Goal: Task Accomplishment & Management: Manage account settings

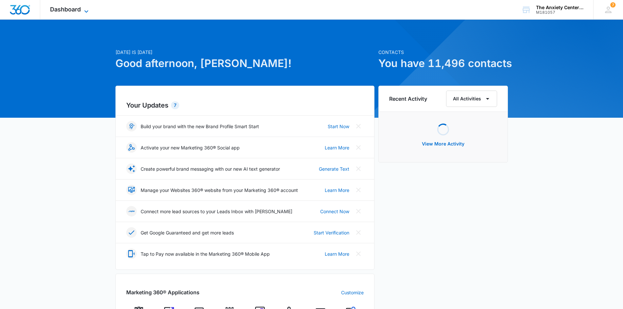
click at [89, 8] on icon at bounding box center [86, 12] width 8 height 8
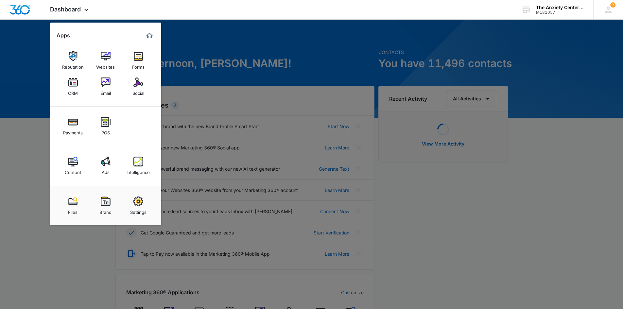
drag, startPoint x: 74, startPoint y: 83, endPoint x: 77, endPoint y: 84, distance: 3.5
click at [74, 83] on img at bounding box center [73, 83] width 10 height 10
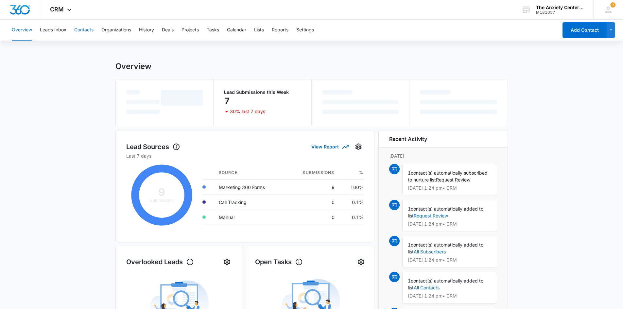
click at [84, 30] on button "Contacts" at bounding box center [83, 30] width 19 height 21
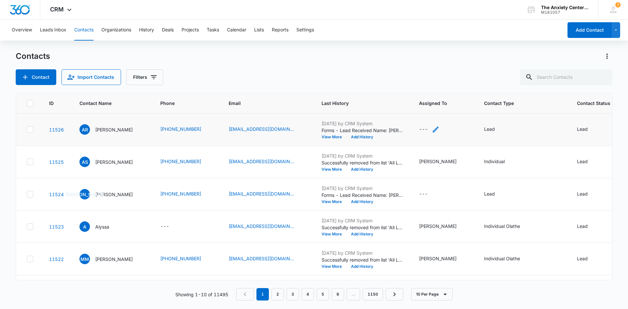
click at [434, 129] on icon "Assigned To - - Select to Edit Field" at bounding box center [436, 130] width 6 height 6
click at [423, 85] on div at bounding box center [420, 88] width 26 height 8
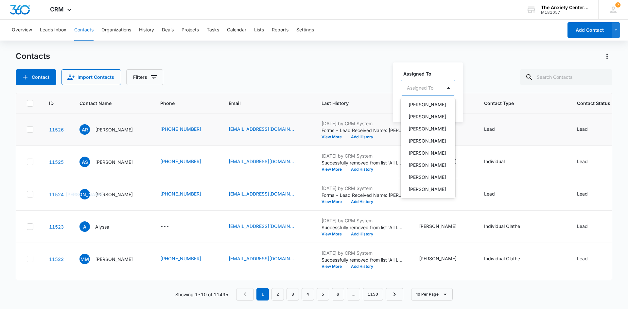
scroll to position [196, 0]
click at [420, 153] on p "[PERSON_NAME]" at bounding box center [427, 149] width 38 height 7
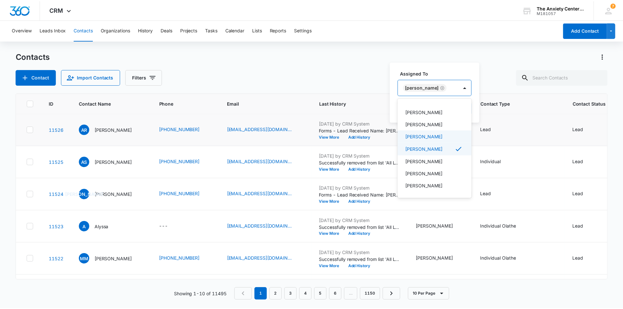
scroll to position [169, 0]
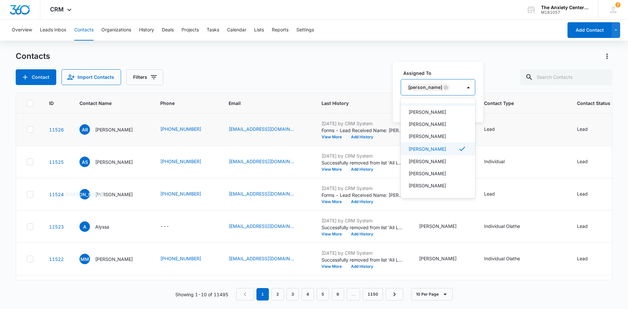
click at [440, 66] on div "Assigned To option Mackenzie Lujin, selected. 21 results available. Use Up and …" at bounding box center [438, 92] width 90 height 60
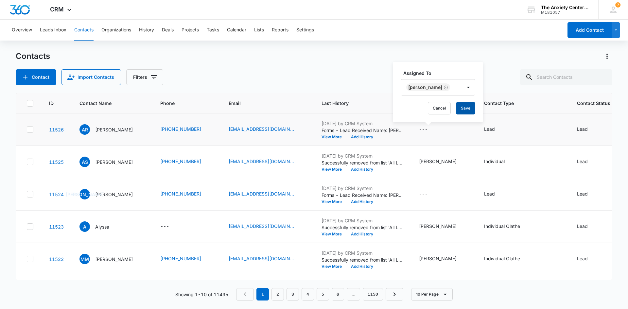
click at [463, 110] on button "Save" at bounding box center [465, 108] width 19 height 12
click at [506, 130] on icon "Contact Type - Lead - Select to Edit Field" at bounding box center [503, 130] width 6 height 6
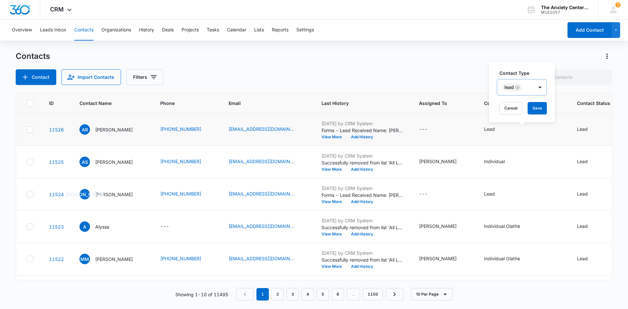
click at [518, 85] on icon "Remove Lead" at bounding box center [517, 87] width 5 height 5
click at [506, 129] on icon "Contact Type - Lead - Select to Edit Field" at bounding box center [503, 130] width 6 height 6
click at [516, 88] on icon "Remove Lead" at bounding box center [517, 87] width 4 height 4
click at [522, 90] on div at bounding box center [517, 88] width 29 height 8
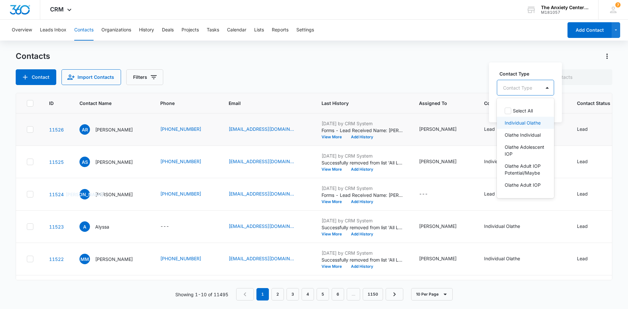
click at [521, 122] on p "Individual Olathe" at bounding box center [523, 122] width 36 height 7
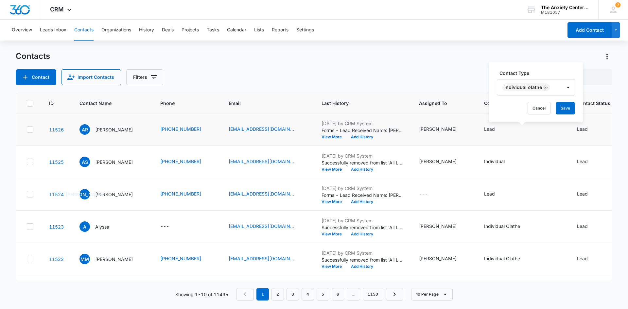
click at [529, 70] on label "Contact Type" at bounding box center [538, 73] width 78 height 7
click at [568, 111] on button "Save" at bounding box center [565, 108] width 19 height 12
click at [70, 8] on icon at bounding box center [69, 12] width 8 height 8
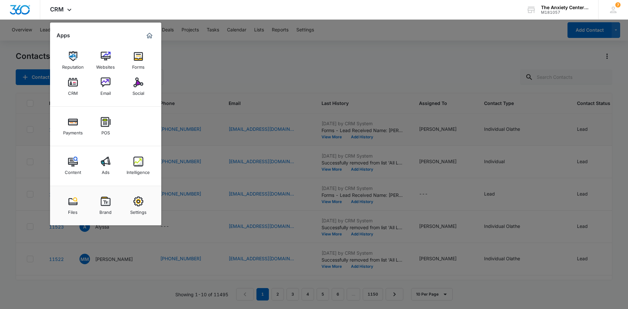
drag, startPoint x: 137, startPoint y: 158, endPoint x: 226, endPoint y: 57, distance: 134.2
click at [137, 158] on img at bounding box center [138, 162] width 10 height 10
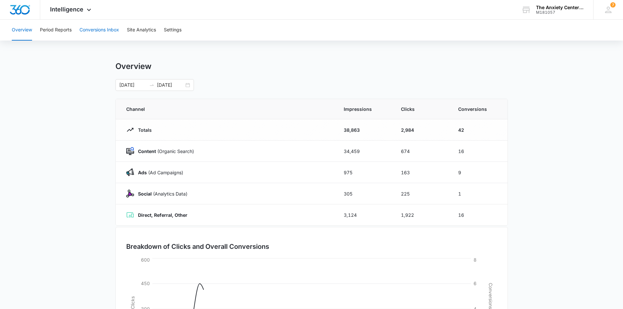
click at [96, 30] on button "Conversions Inbox" at bounding box center [99, 30] width 40 height 21
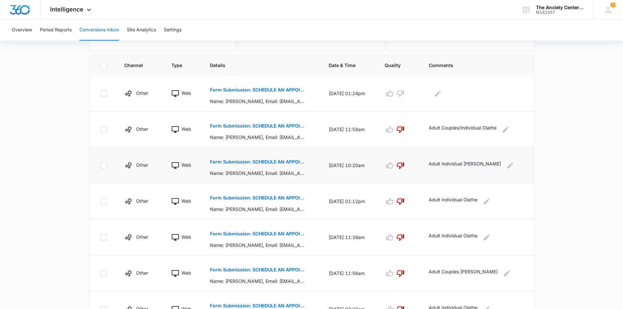
scroll to position [131, 0]
click at [490, 200] on icon "Edit Comments" at bounding box center [487, 201] width 6 height 6
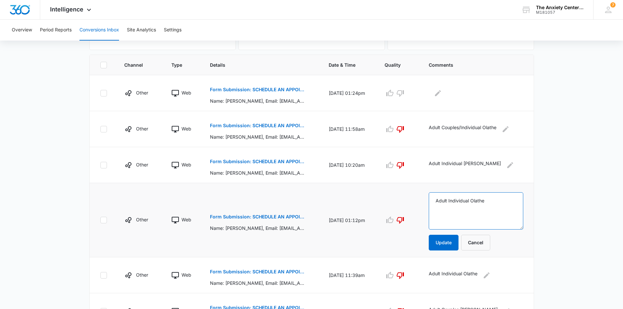
drag, startPoint x: 442, startPoint y: 201, endPoint x: 504, endPoint y: 201, distance: 62.5
click at [508, 201] on textarea "Adult Individual Olathe" at bounding box center [476, 210] width 94 height 37
click at [475, 243] on button "Cancel" at bounding box center [475, 243] width 29 height 16
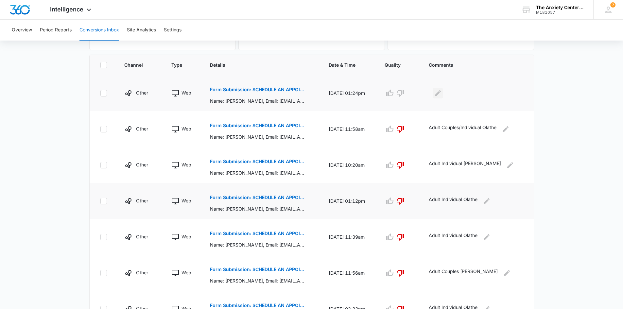
click at [442, 94] on icon "Edit Comments" at bounding box center [438, 93] width 8 height 8
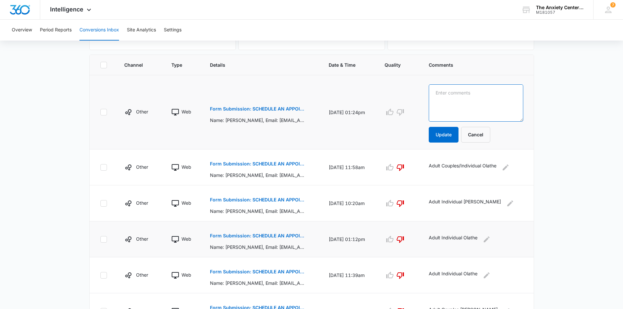
paste textarea "Adult Individual Olathe"
type textarea "Adult Individual Olathe"
click at [453, 138] on button "Update" at bounding box center [444, 135] width 30 height 16
click at [448, 133] on button "Update" at bounding box center [444, 135] width 30 height 16
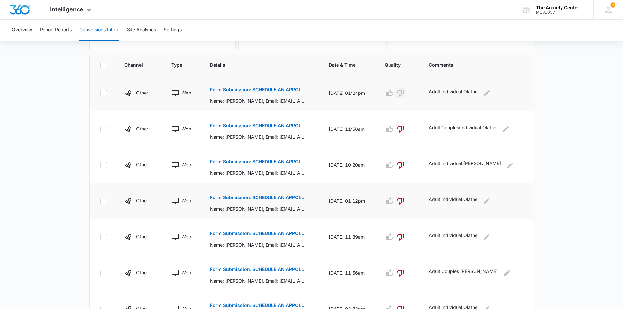
click at [404, 94] on icon "button" at bounding box center [400, 93] width 8 height 8
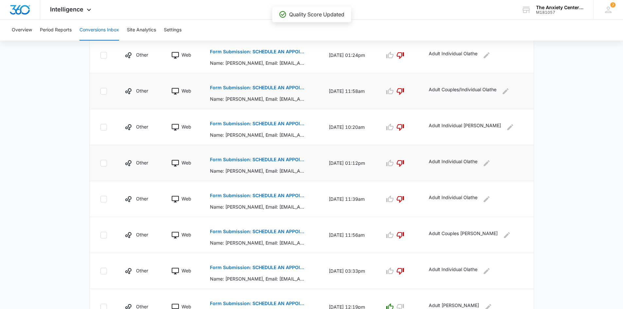
scroll to position [81, 0]
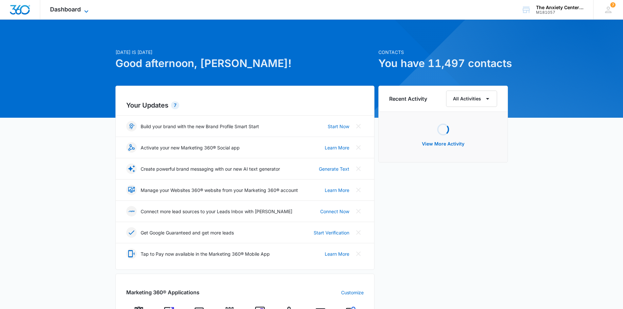
click at [86, 10] on icon at bounding box center [86, 12] width 8 height 8
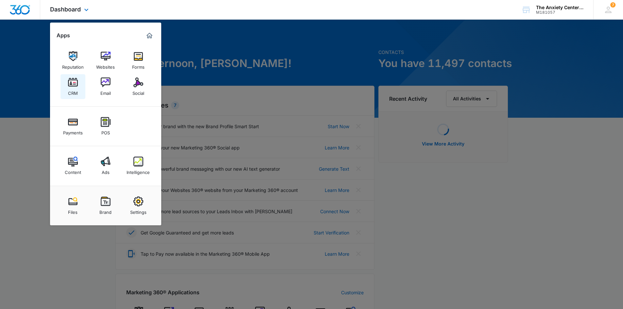
click at [73, 85] on img at bounding box center [73, 83] width 10 height 10
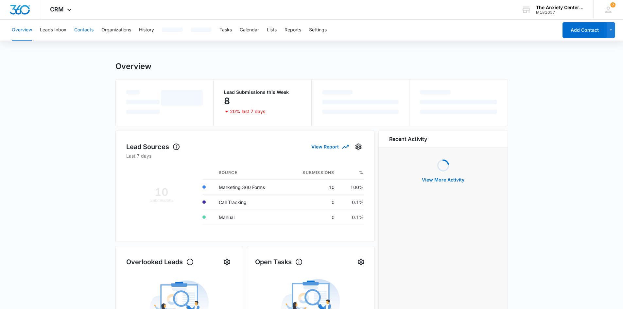
click at [81, 30] on button "Contacts" at bounding box center [83, 30] width 19 height 21
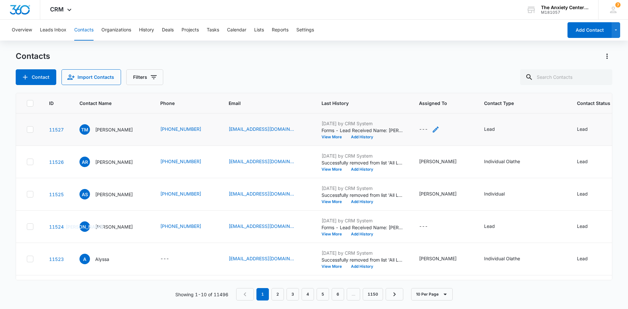
click at [435, 129] on icon "Assigned To - - Select to Edit Field" at bounding box center [436, 130] width 6 height 6
click at [429, 84] on div at bounding box center [420, 88] width 26 height 8
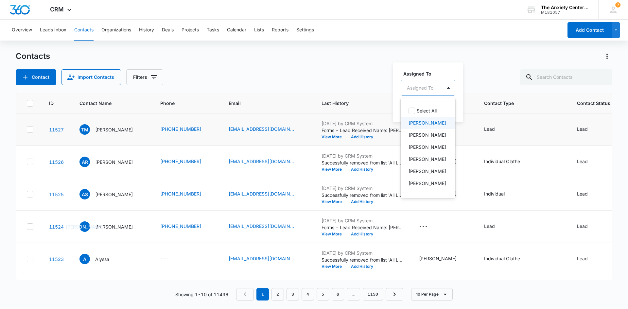
click at [425, 123] on p "[PERSON_NAME]" at bounding box center [427, 122] width 38 height 7
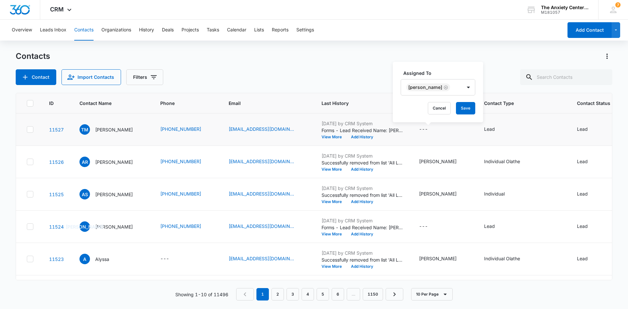
click at [449, 68] on div "Assigned To [PERSON_NAME] Cancel Save" at bounding box center [438, 92] width 90 height 60
click at [461, 109] on button "Save" at bounding box center [465, 108] width 19 height 12
click at [71, 8] on icon at bounding box center [69, 12] width 8 height 8
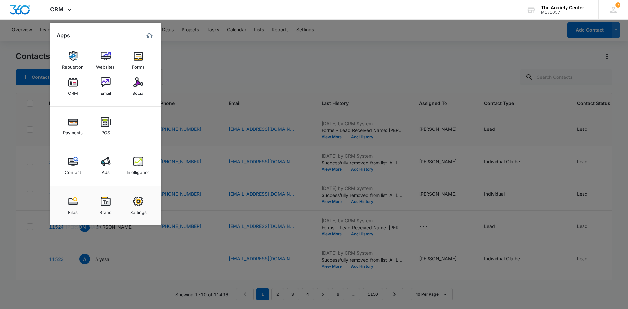
drag, startPoint x: 136, startPoint y: 162, endPoint x: 129, endPoint y: 80, distance: 82.0
click at [136, 162] on img at bounding box center [138, 162] width 10 height 10
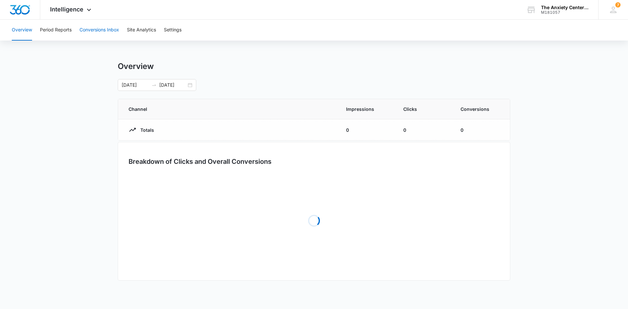
click at [100, 25] on button "Conversions Inbox" at bounding box center [99, 30] width 40 height 21
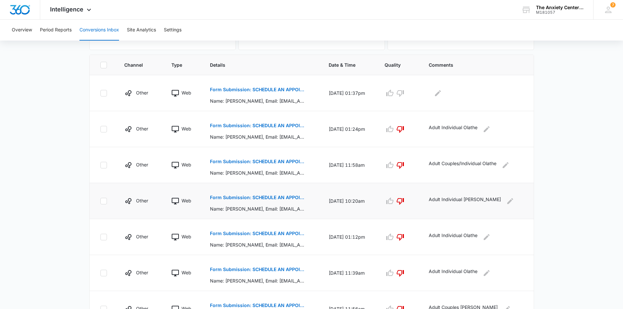
scroll to position [262, 0]
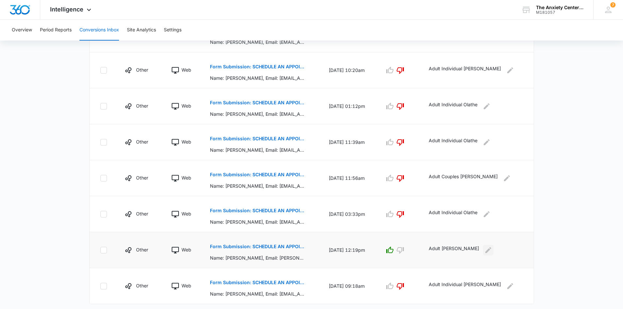
click at [485, 252] on icon "Edit Comments" at bounding box center [488, 250] width 6 height 6
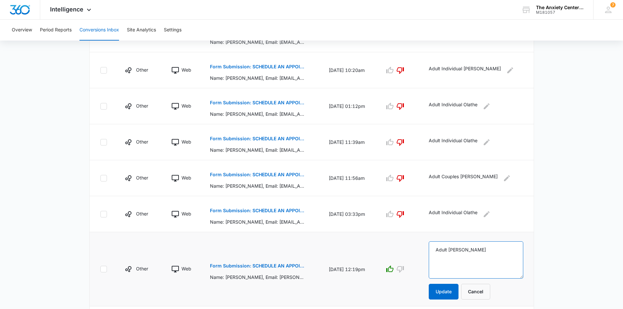
drag, startPoint x: 439, startPoint y: 250, endPoint x: 484, endPoint y: 251, distance: 44.5
click at [492, 251] on textarea "Adult [PERSON_NAME]" at bounding box center [476, 259] width 94 height 37
click at [490, 291] on button "Cancel" at bounding box center [475, 292] width 29 height 16
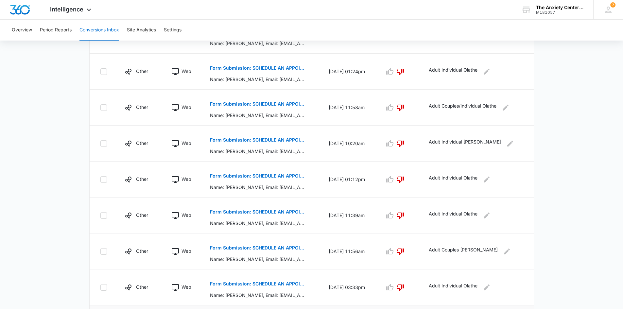
scroll to position [98, 0]
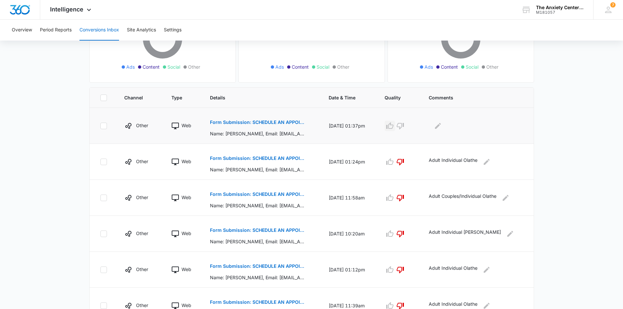
click at [393, 127] on icon "button" at bounding box center [389, 125] width 7 height 7
click at [442, 126] on icon "Edit Comments" at bounding box center [438, 126] width 8 height 8
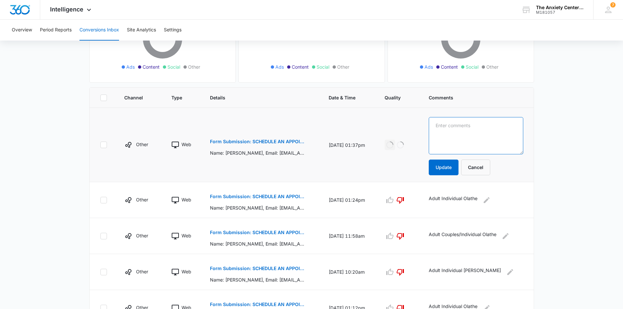
paste textarea "Adult [PERSON_NAME]"
type textarea "Adult IOP Olathe"
click at [446, 167] on button "Update" at bounding box center [444, 168] width 30 height 16
click at [447, 167] on button "Update" at bounding box center [444, 168] width 30 height 16
